Goal: Navigation & Orientation: Find specific page/section

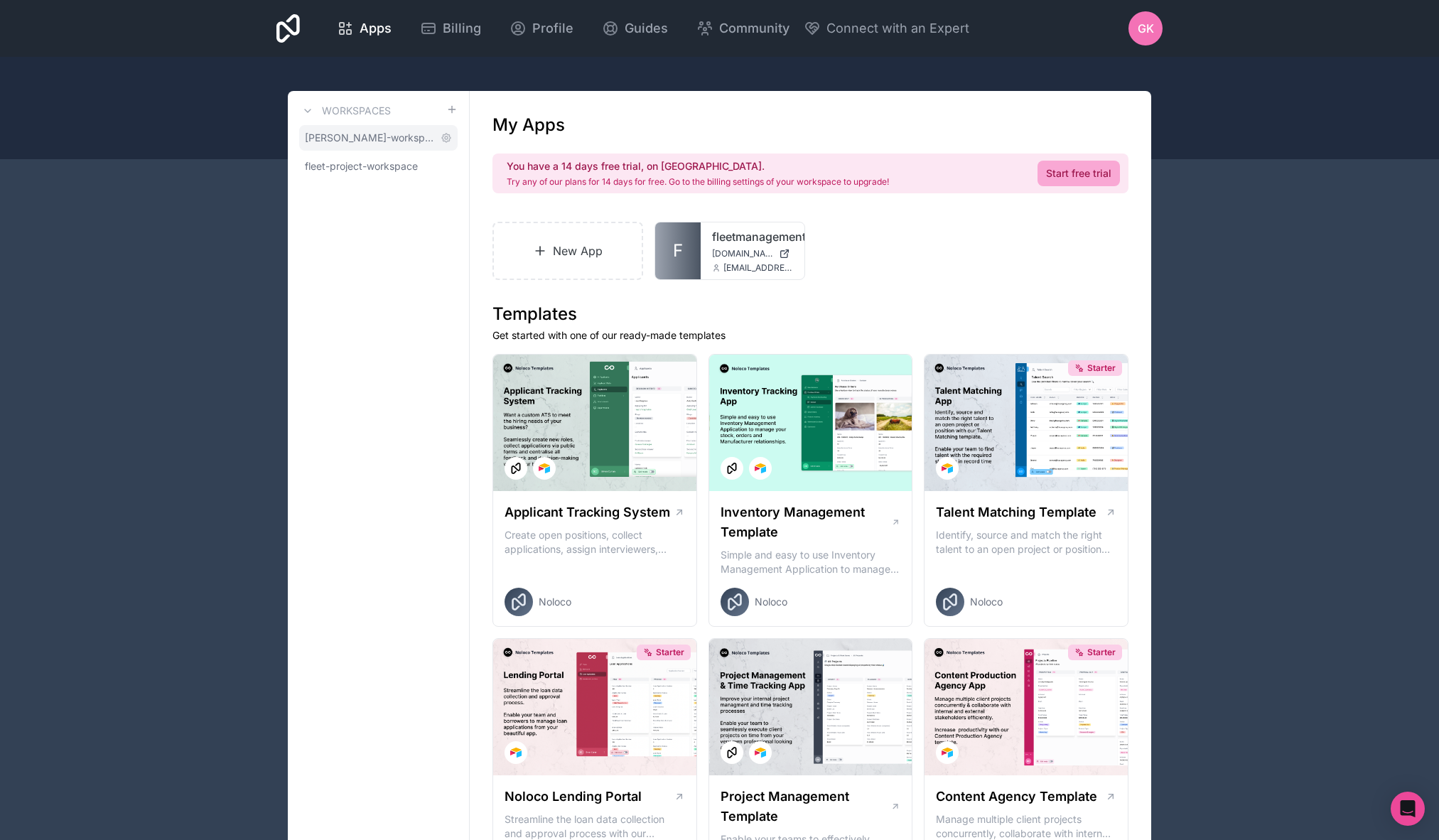
click at [392, 140] on span "[PERSON_NAME]-workspace" at bounding box center [370, 138] width 130 height 14
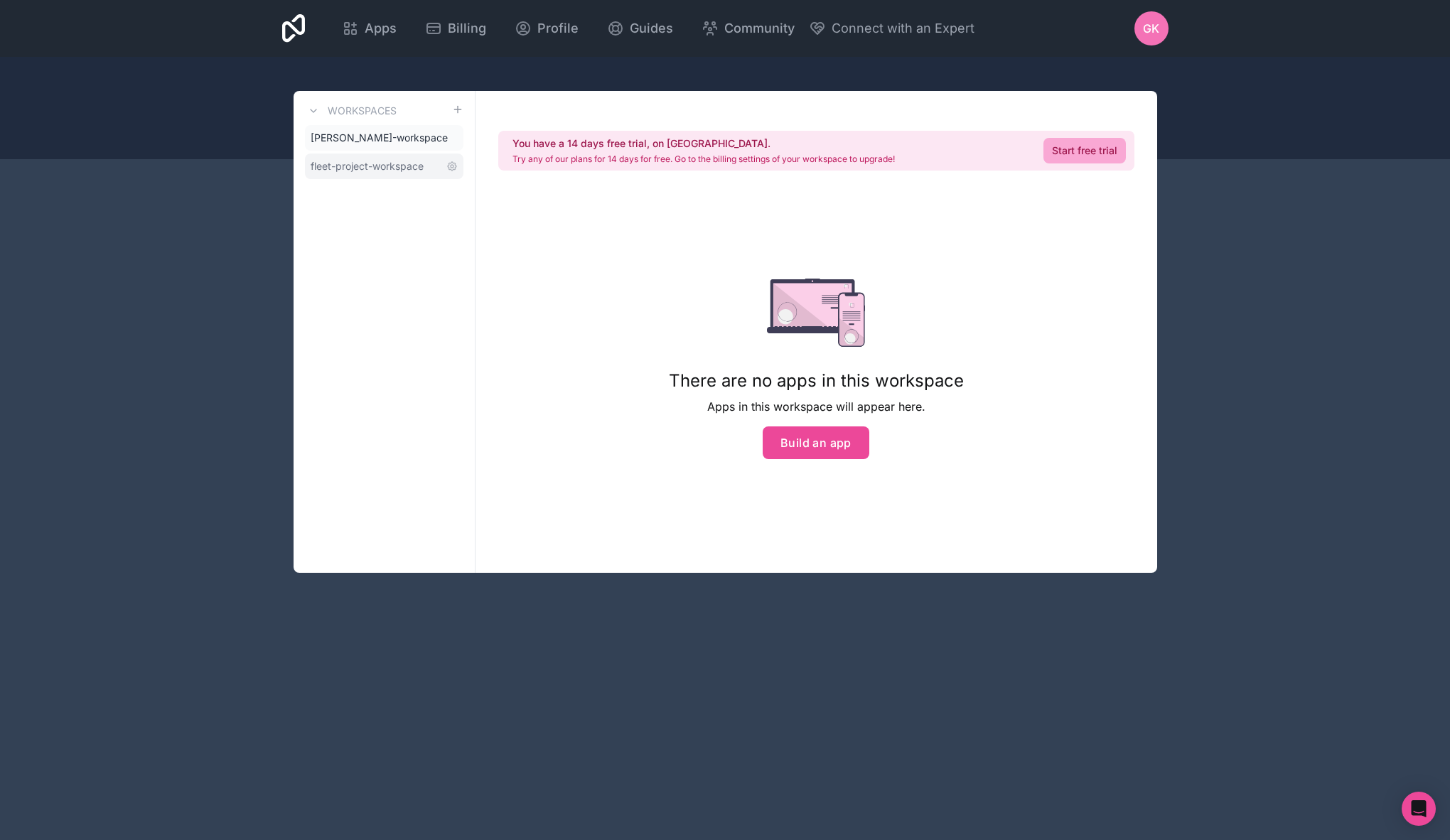
click at [380, 166] on span "fleet-project-workspace" at bounding box center [367, 166] width 113 height 14
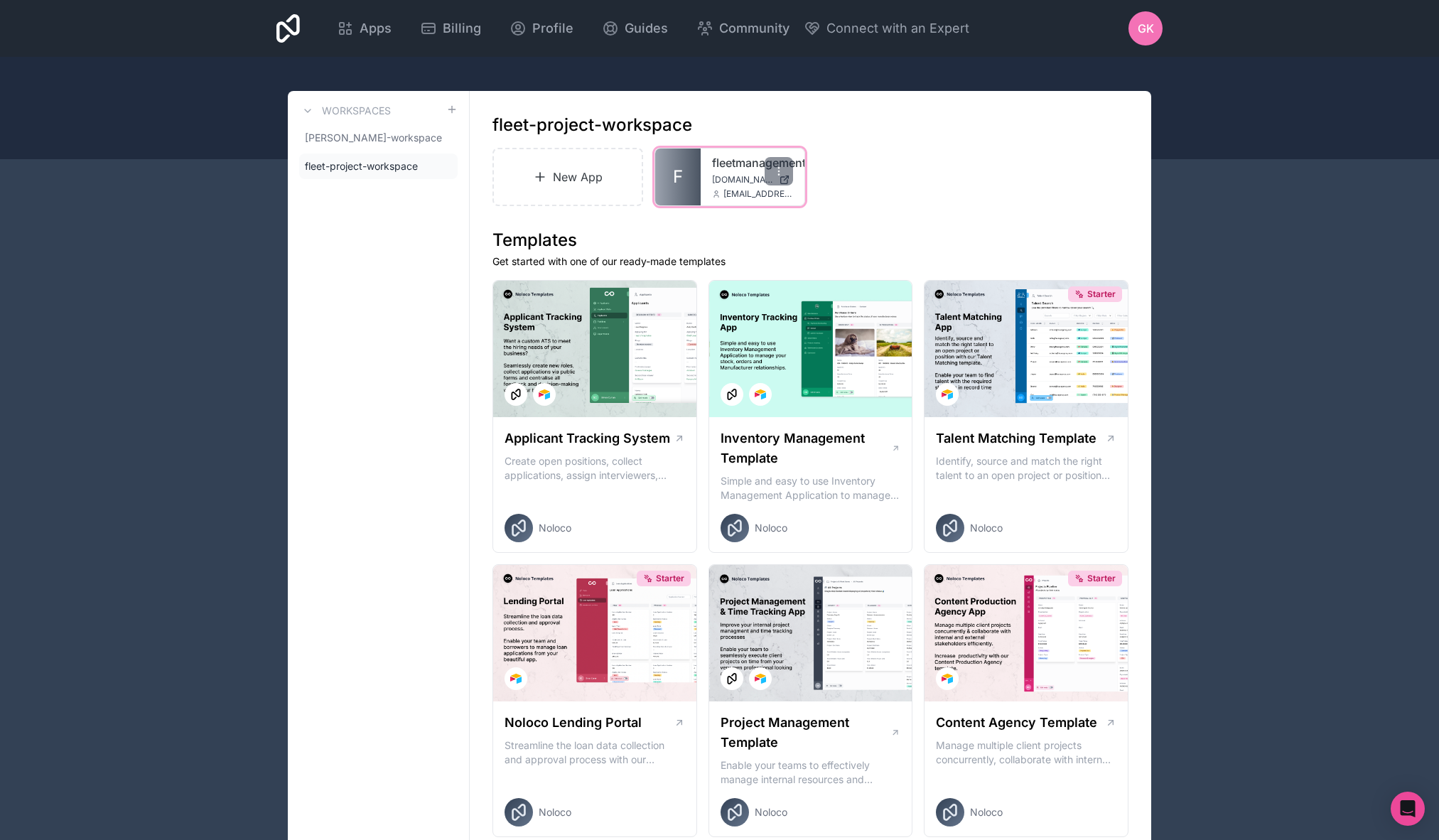
click at [749, 166] on link "fleetmanagementapp" at bounding box center [752, 162] width 81 height 17
